Goal: Find specific page/section: Find specific page/section

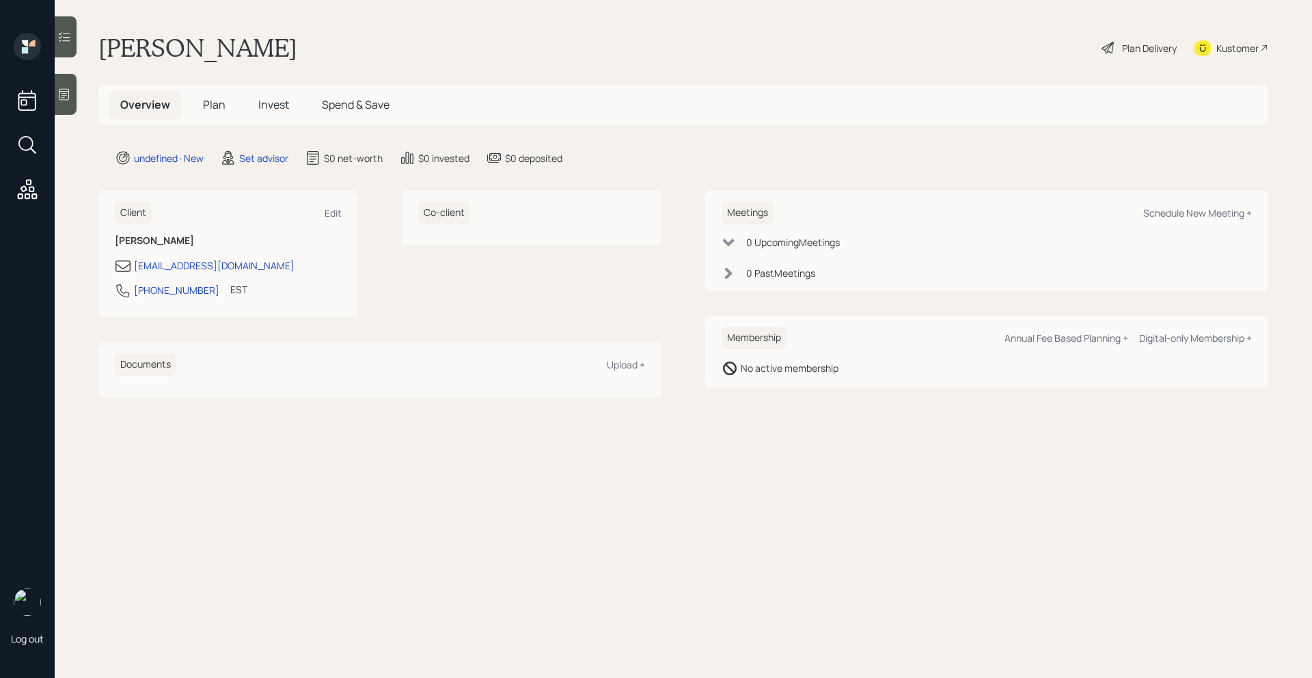
click at [66, 90] on icon at bounding box center [64, 94] width 14 height 14
